Goal: Find specific page/section: Find specific page/section

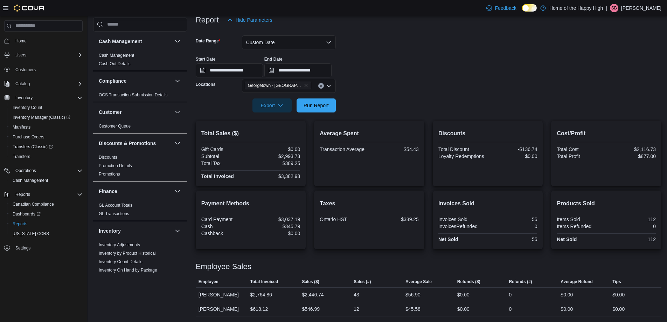
scroll to position [400, 0]
